Goal: Register for event/course

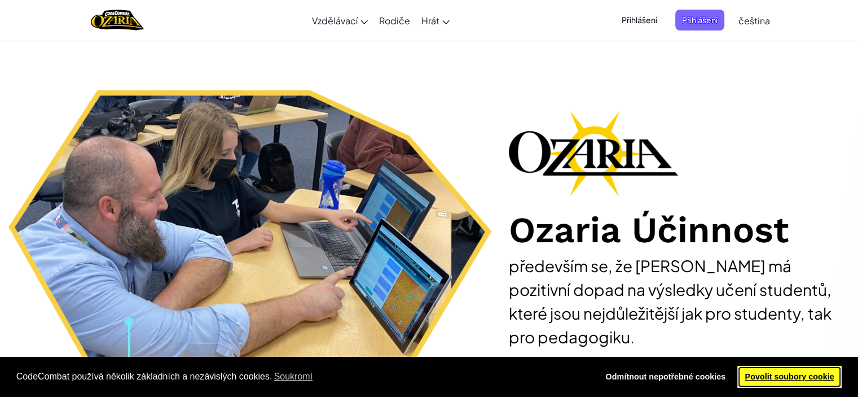
click at [818, 378] on font "Povolit soubory cookie" at bounding box center [789, 376] width 89 height 9
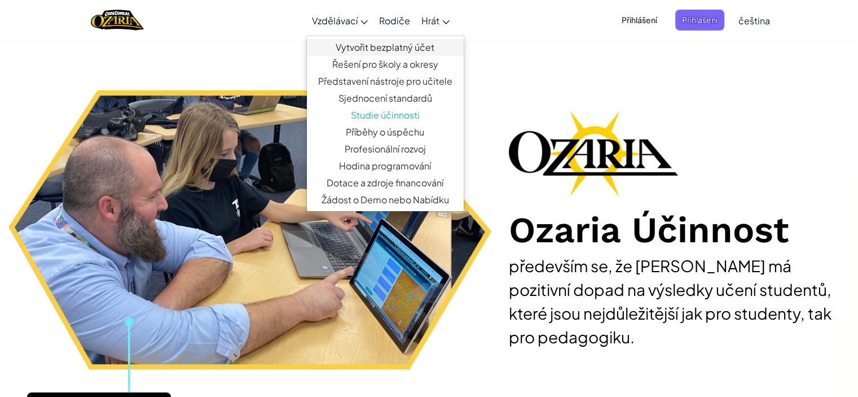
click at [394, 52] on font "Vytvořit bezplatný účet" at bounding box center [385, 47] width 99 height 12
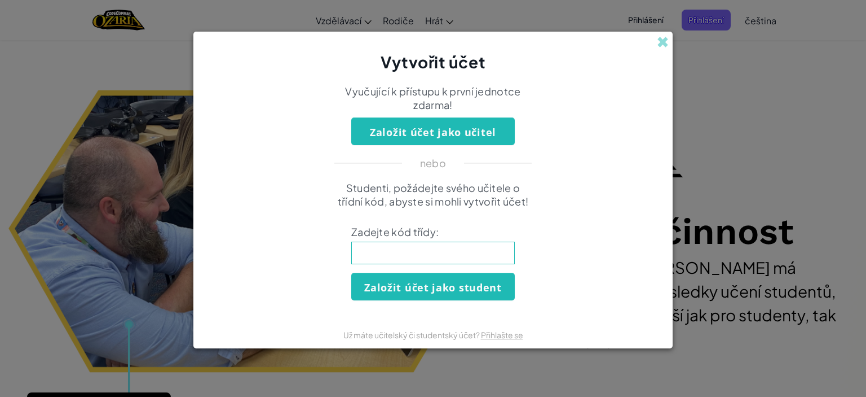
click at [466, 135] on font "Založit účet jako učitel" at bounding box center [433, 132] width 126 height 14
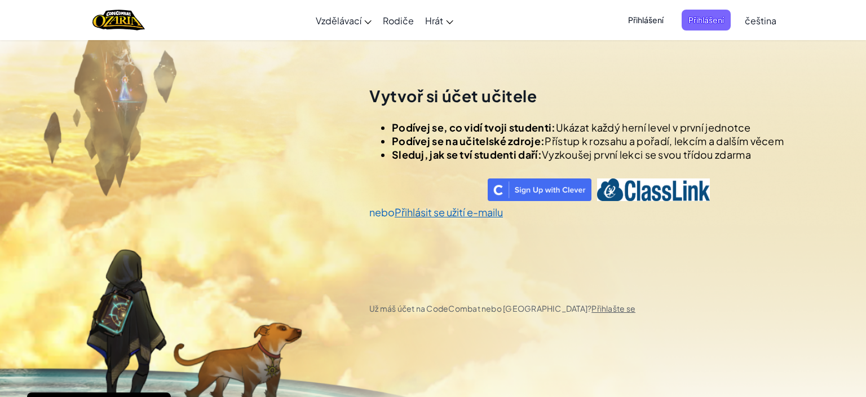
scroll to position [39, 0]
select select "Czech Republic"
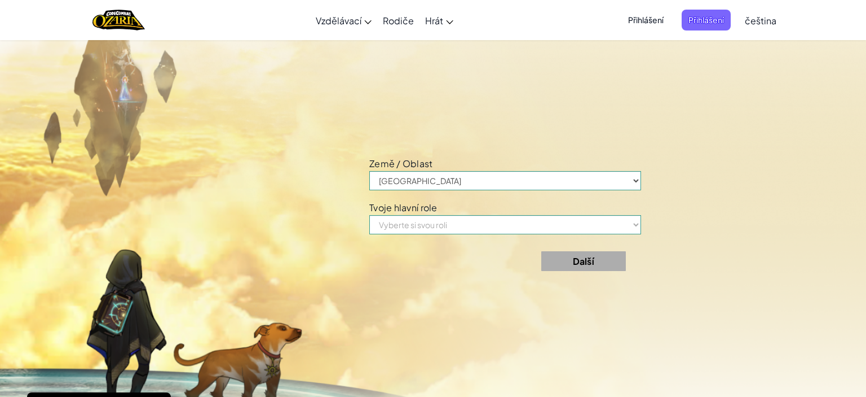
scroll to position [435, 0]
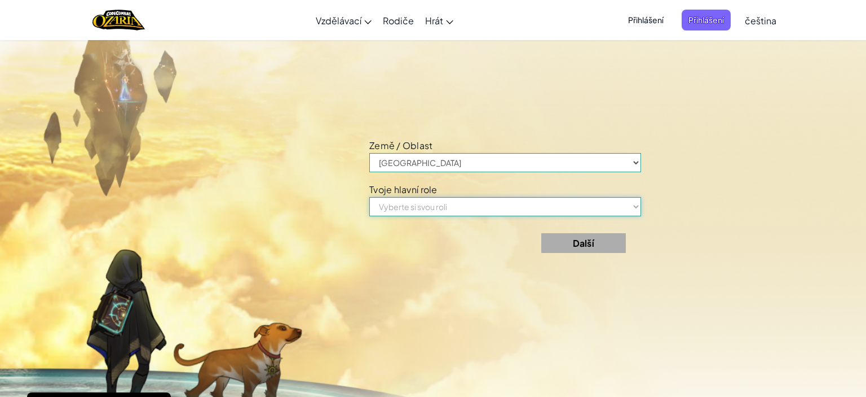
click at [439, 206] on select "Vyberte si svou roli Učitel Rodič Ředitel Koordinátor technologií Specialista/R…" at bounding box center [505, 206] width 272 height 19
select select "Teacher"
click at [369, 197] on select "Vyberte si svou roli Učitel Rodič Ředitel Koordinátor technologií Specialista/R…" at bounding box center [505, 206] width 272 height 19
click at [586, 243] on font "Další" at bounding box center [583, 243] width 21 height 12
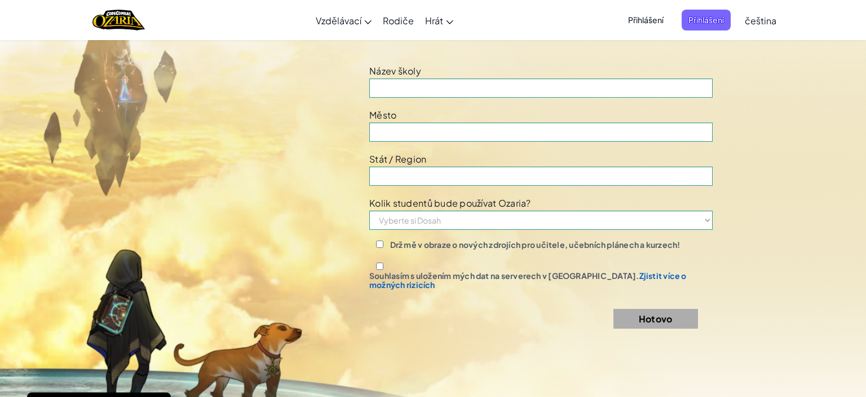
scroll to position [833, 0]
click at [422, 93] on input at bounding box center [541, 86] width 344 height 19
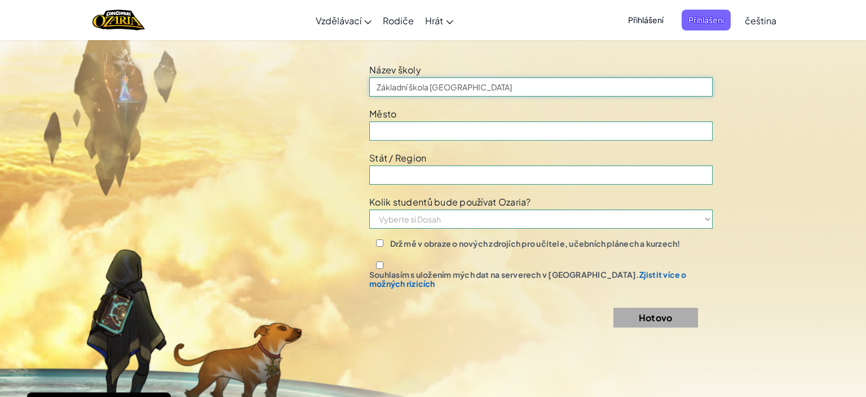
type input "Základní škola Rychvald"
click at [418, 136] on input at bounding box center [541, 130] width 344 height 19
type input "Rychvald"
click at [451, 184] on input at bounding box center [541, 174] width 344 height 19
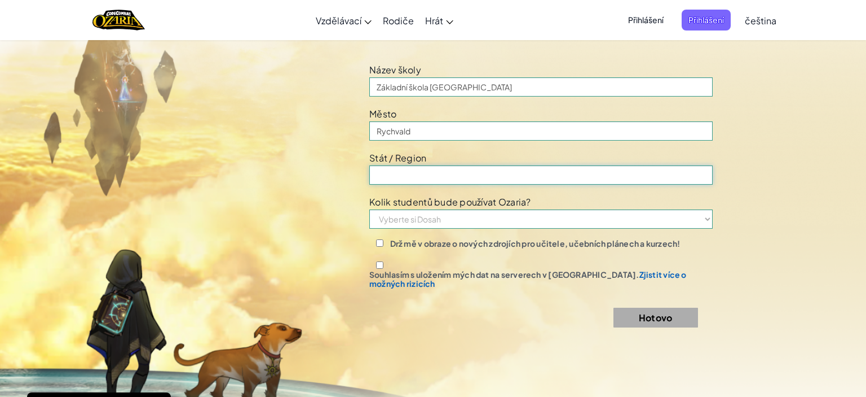
click at [452, 184] on input at bounding box center [541, 174] width 344 height 19
type input "Czech"
click at [406, 228] on select "Vyberte si Dosah 1–10 11–50 51–100 101–200 201–500 501–1000 1000+" at bounding box center [541, 218] width 344 height 19
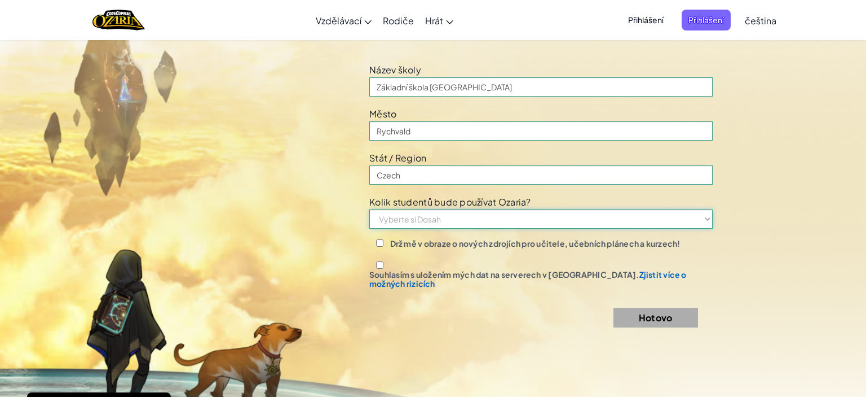
select select "201–500"
click at [369, 218] on select "Vyberte si Dosah 1–10 11–50 51–100 101–200 201–500 501–1000 1000+" at bounding box center [541, 218] width 344 height 19
click at [413, 278] on font "Souhlasím s uložením mých dat na serverech v USA." at bounding box center [504, 274] width 270 height 10
click at [390, 268] on input "Souhlasím s uložením mých dat na serverech v USA. Zjistit více o možných rizicí…" at bounding box center [379, 264] width 21 height 7
checkbox input "true"
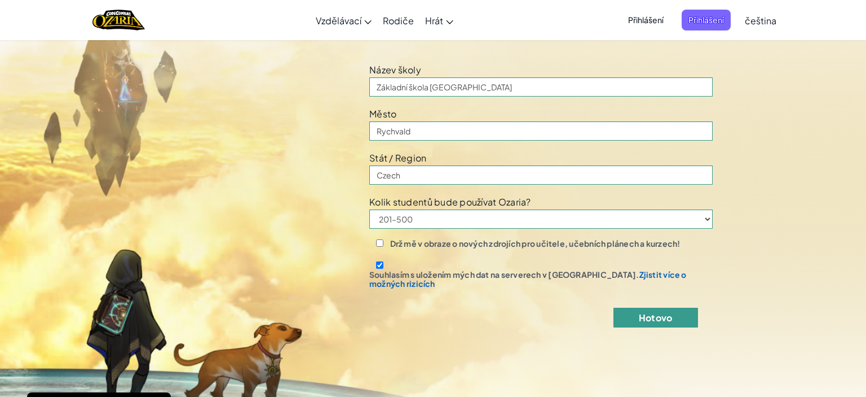
click at [686, 313] on button "Hotovo" at bounding box center [656, 317] width 85 height 20
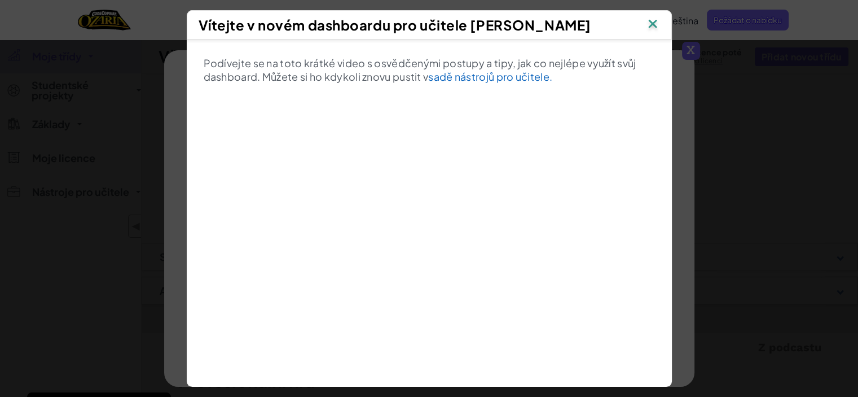
click at [660, 20] on img at bounding box center [652, 24] width 15 height 17
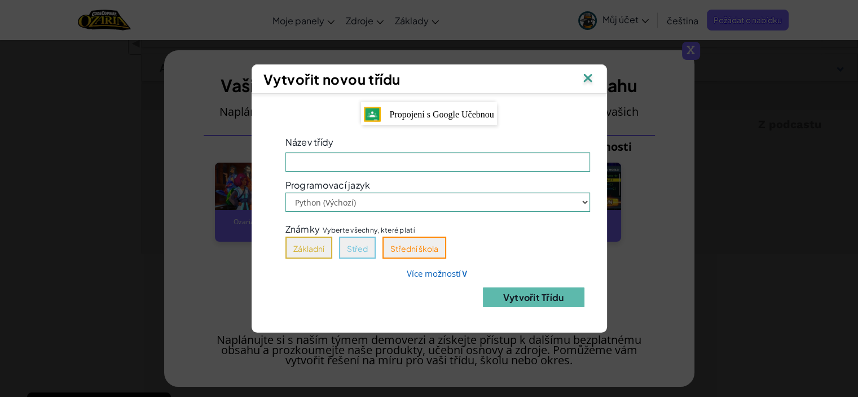
scroll to position [226, 0]
click at [592, 81] on img at bounding box center [587, 79] width 15 height 17
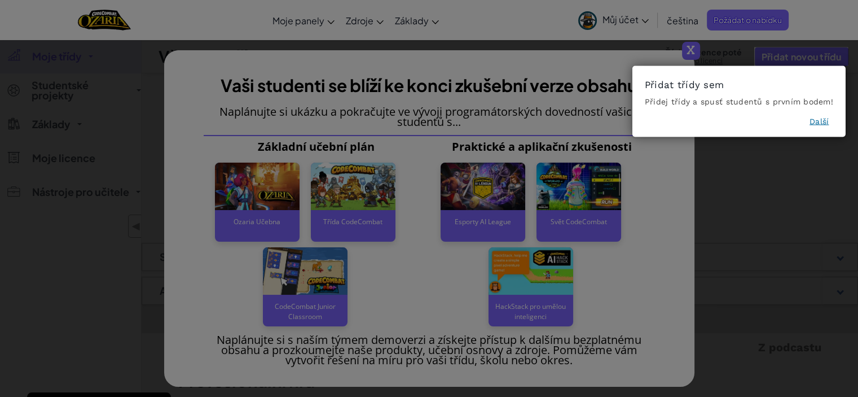
click at [816, 118] on font "Další" at bounding box center [818, 121] width 19 height 9
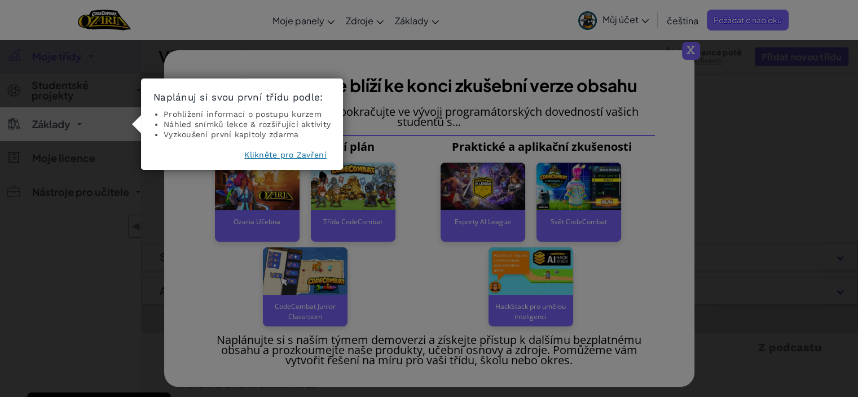
click at [269, 157] on font "Klikněte pro Zavření" at bounding box center [285, 154] width 82 height 9
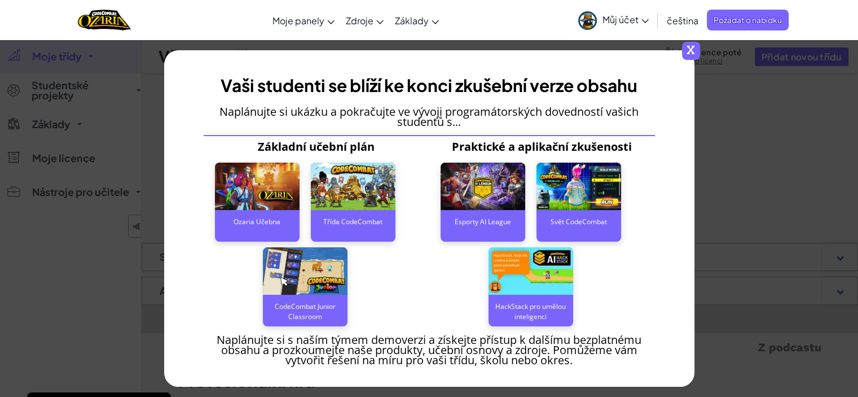
click at [350, 187] on img at bounding box center [353, 186] width 85 height 48
click at [339, 228] on div "Třída CodeCombat" at bounding box center [353, 221] width 85 height 23
click at [347, 224] on font "Třída CodeCombat" at bounding box center [352, 222] width 59 height 10
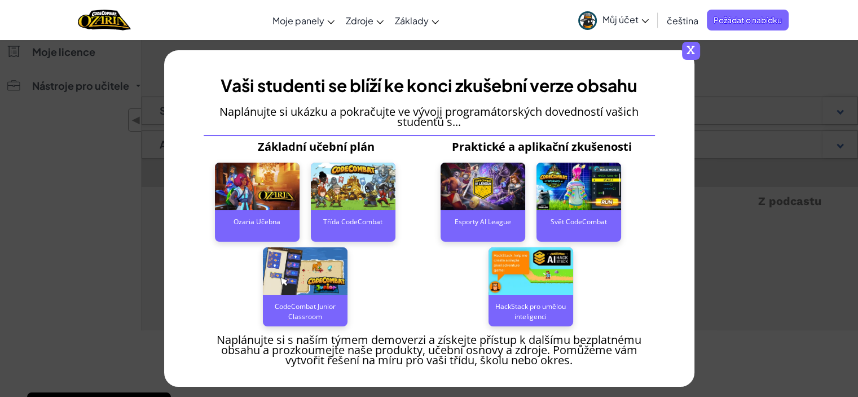
scroll to position [169, 0]
click at [694, 47] on font "x" at bounding box center [690, 48] width 8 height 19
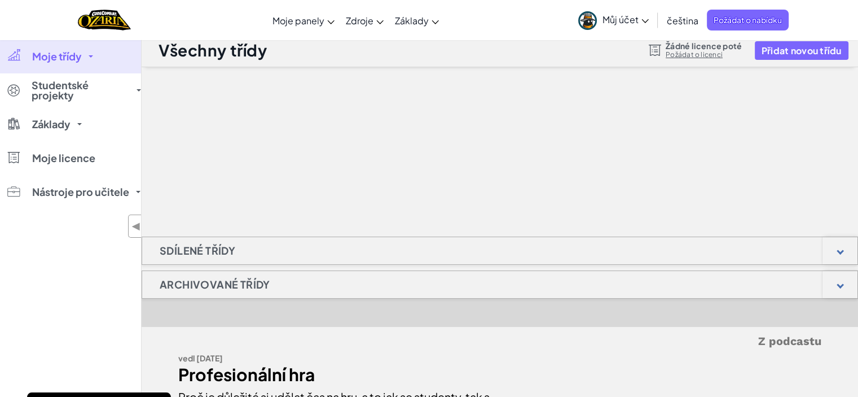
scroll to position [0, 0]
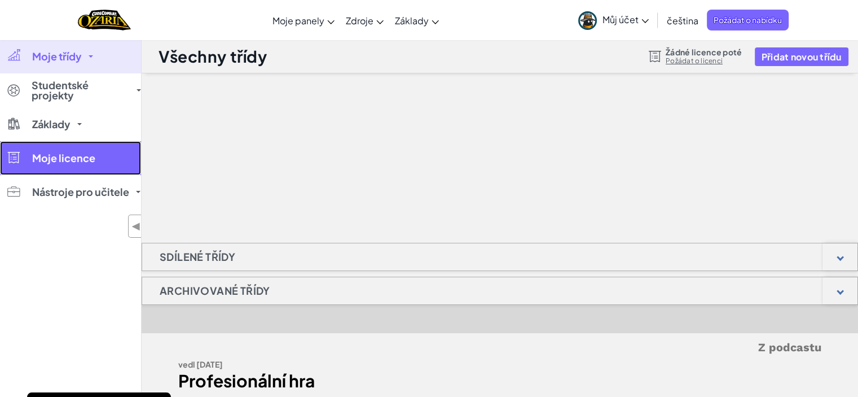
click at [94, 151] on link "Moje licence" at bounding box center [70, 158] width 141 height 34
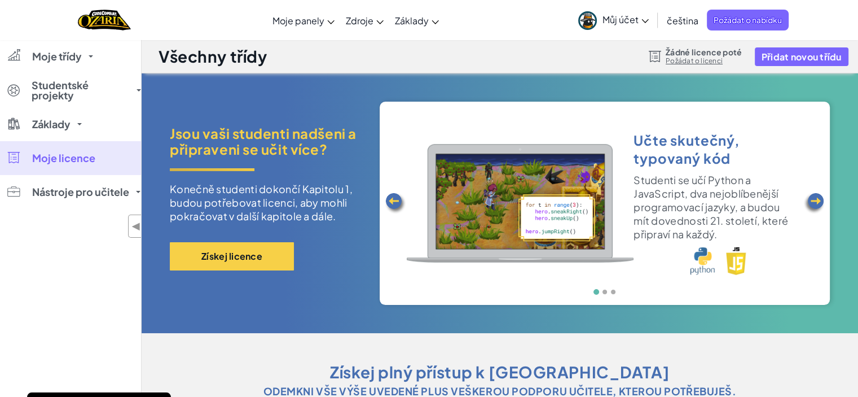
click at [817, 202] on img at bounding box center [814, 203] width 23 height 23
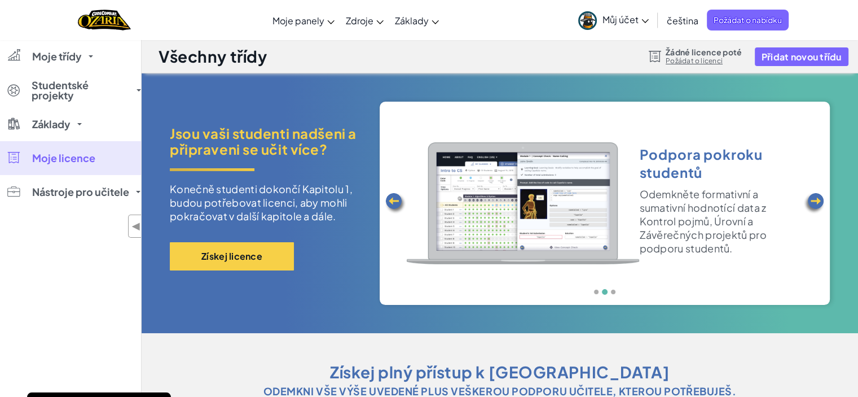
click at [817, 202] on img at bounding box center [814, 203] width 23 height 23
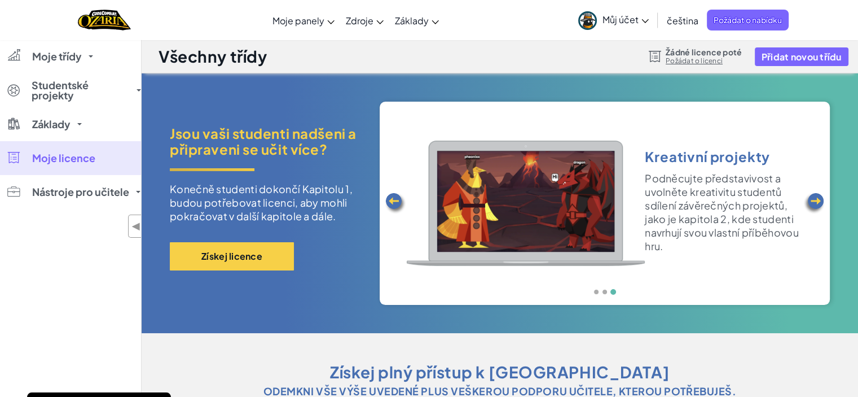
click at [817, 202] on img at bounding box center [814, 203] width 23 height 23
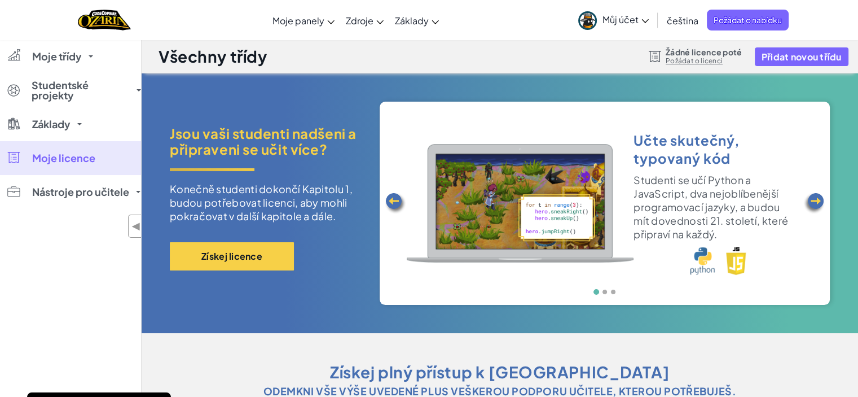
click at [817, 202] on img at bounding box center [814, 203] width 23 height 23
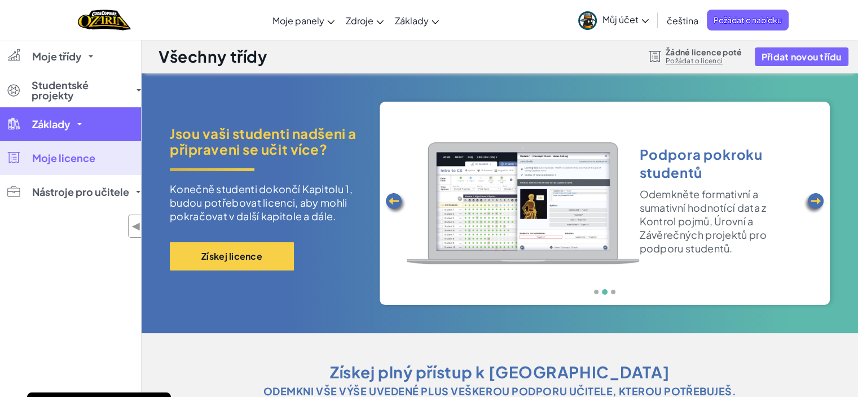
click at [84, 125] on link "Základy" at bounding box center [70, 124] width 141 height 34
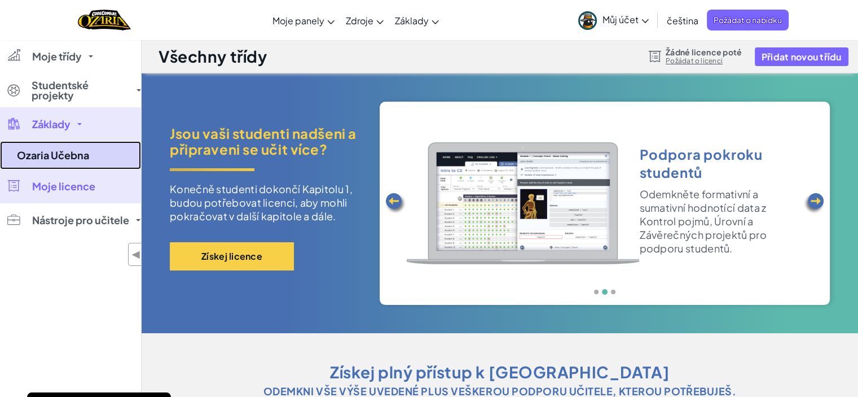
click at [71, 162] on link "Ozaria Učebna" at bounding box center [70, 155] width 141 height 28
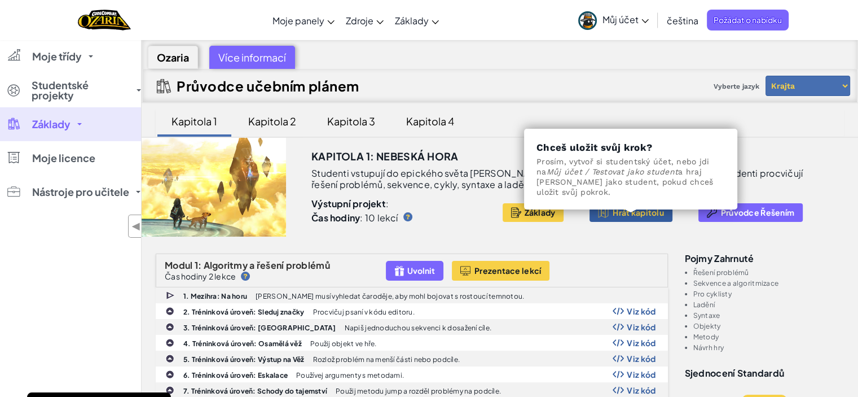
click at [640, 214] on font "Hrát kapitolu" at bounding box center [638, 212] width 51 height 10
click at [462, 207] on p "Výstupní projekt :" at bounding box center [400, 203] width 178 height 11
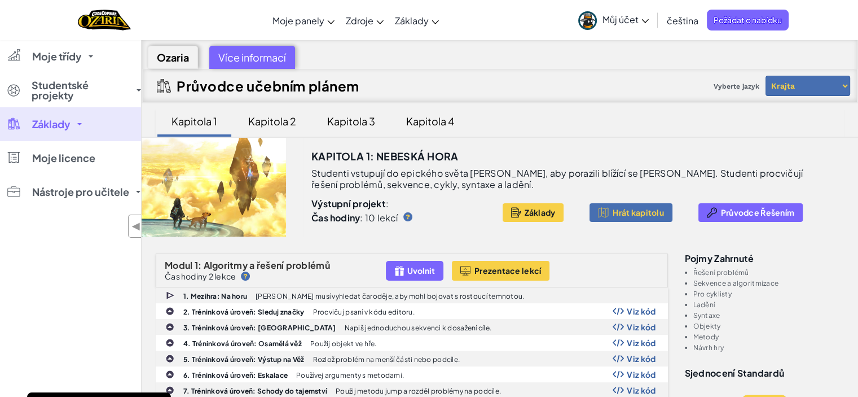
click at [178, 63] on div "Ozaria" at bounding box center [173, 57] width 50 height 23
click at [506, 83] on div "Průvodce učebním plánem Vyberte jazyk Krajta JavaScript" at bounding box center [499, 86] width 715 height 34
click at [321, 25] on font "Moje panely" at bounding box center [298, 21] width 52 height 12
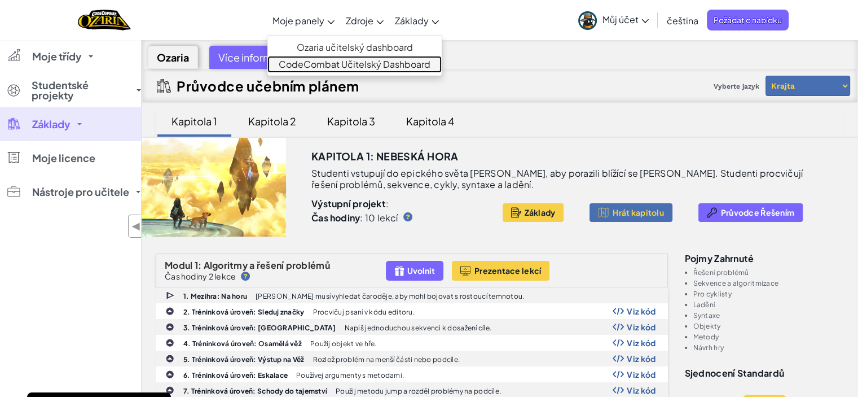
click at [346, 66] on font "CodeCombat Učitelský Dashboard" at bounding box center [355, 64] width 152 height 12
